Goal: Information Seeking & Learning: Learn about a topic

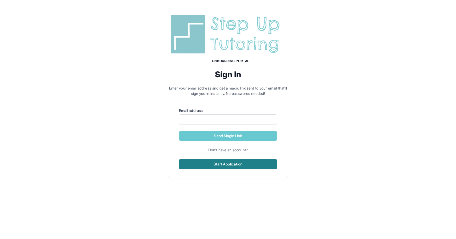
click at [245, 163] on button "Start Application" at bounding box center [228, 164] width 98 height 10
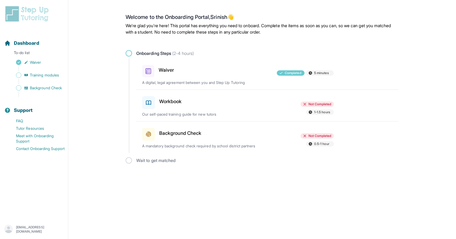
click at [196, 112] on p "Our self-paced training guide for new tutors" at bounding box center [204, 114] width 125 height 5
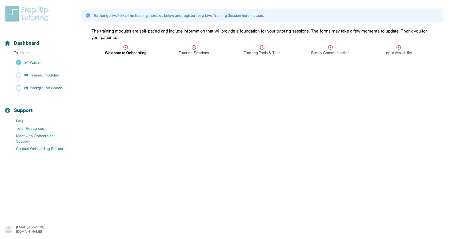
scroll to position [15, 0]
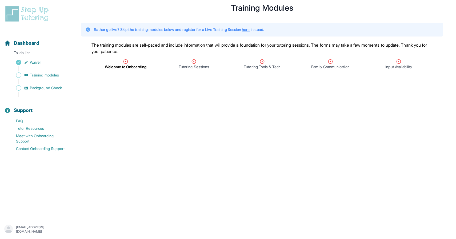
click at [197, 65] on span "Tutoring Sessions" at bounding box center [194, 66] width 30 height 5
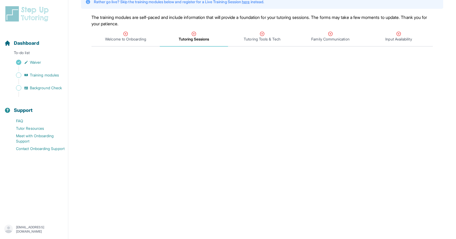
scroll to position [33, 0]
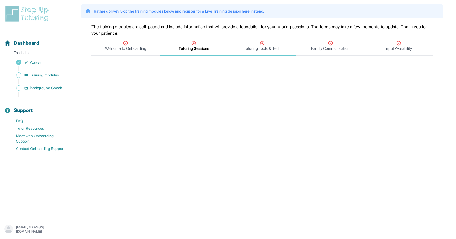
click at [274, 51] on span "Tutoring Tools & Tech" at bounding box center [262, 46] width 68 height 20
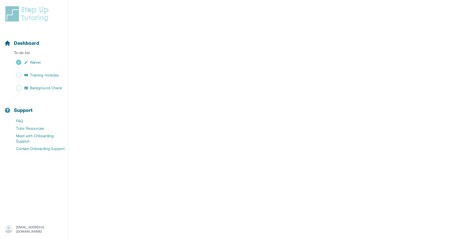
scroll to position [195, 0]
